Goal: Transaction & Acquisition: Subscribe to service/newsletter

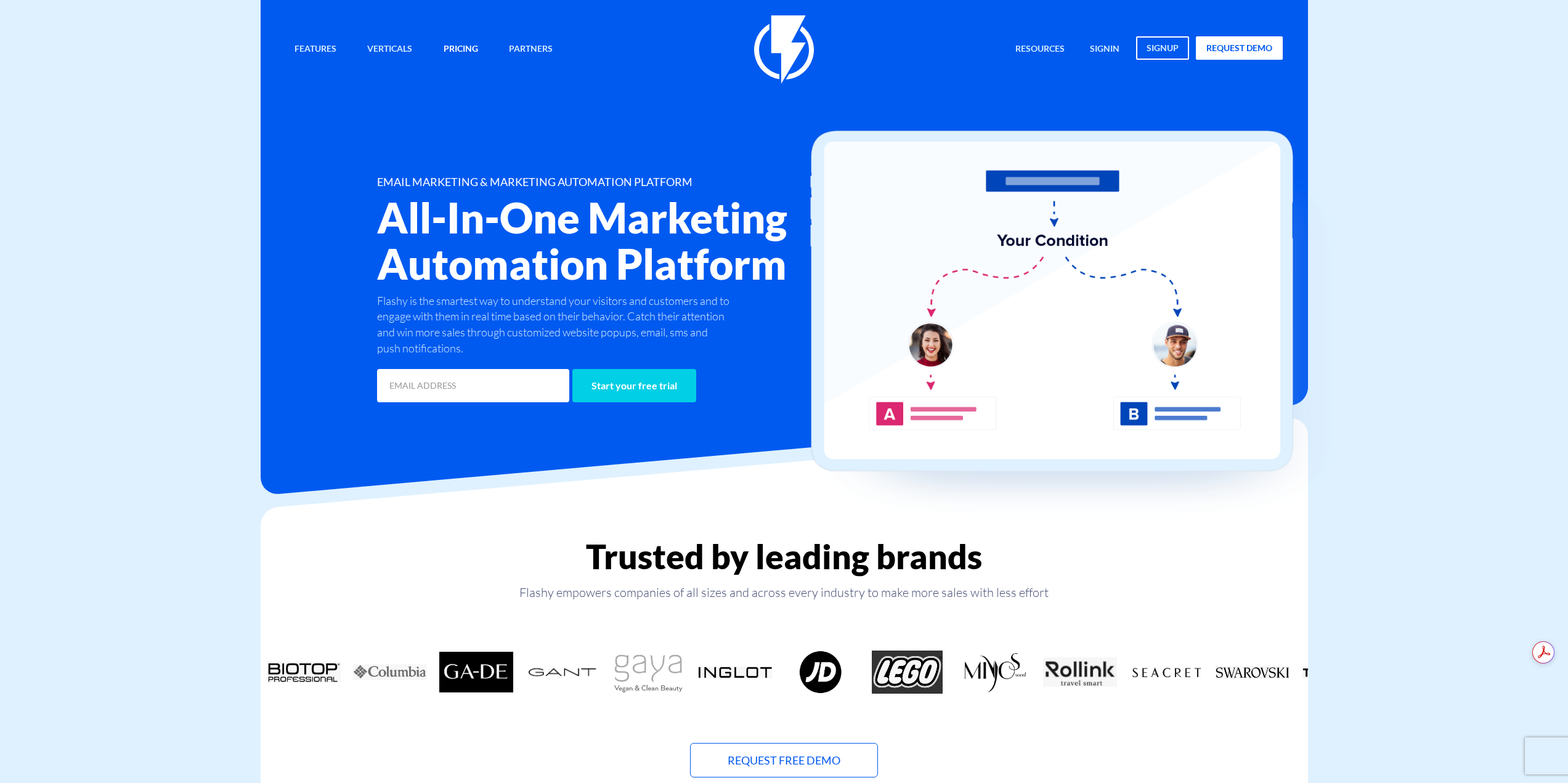
click at [481, 55] on link "Pricing" at bounding box center [461, 49] width 53 height 27
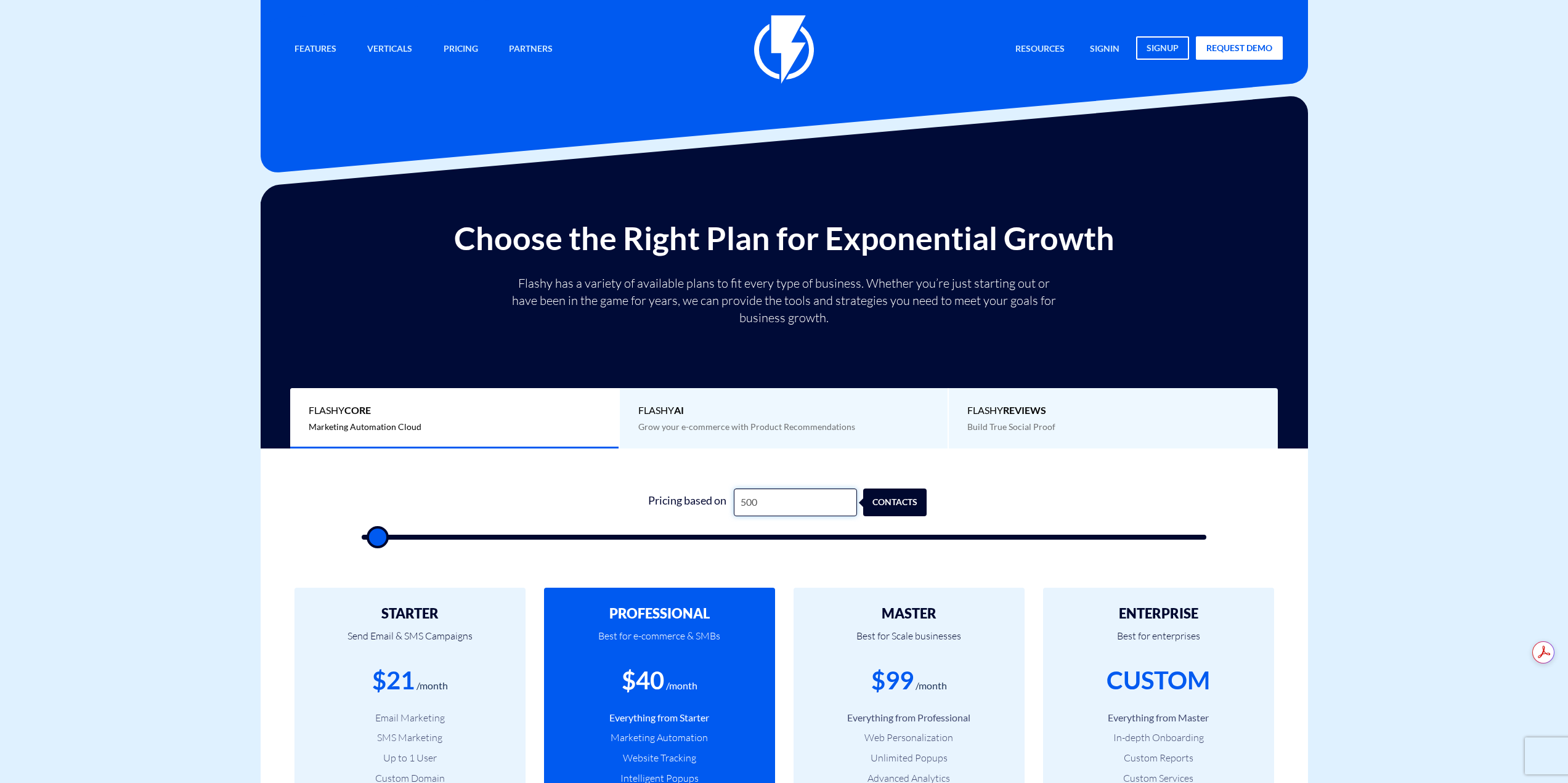
click at [759, 495] on input "500" at bounding box center [795, 502] width 123 height 27
